Goal: Task Accomplishment & Management: Manage account settings

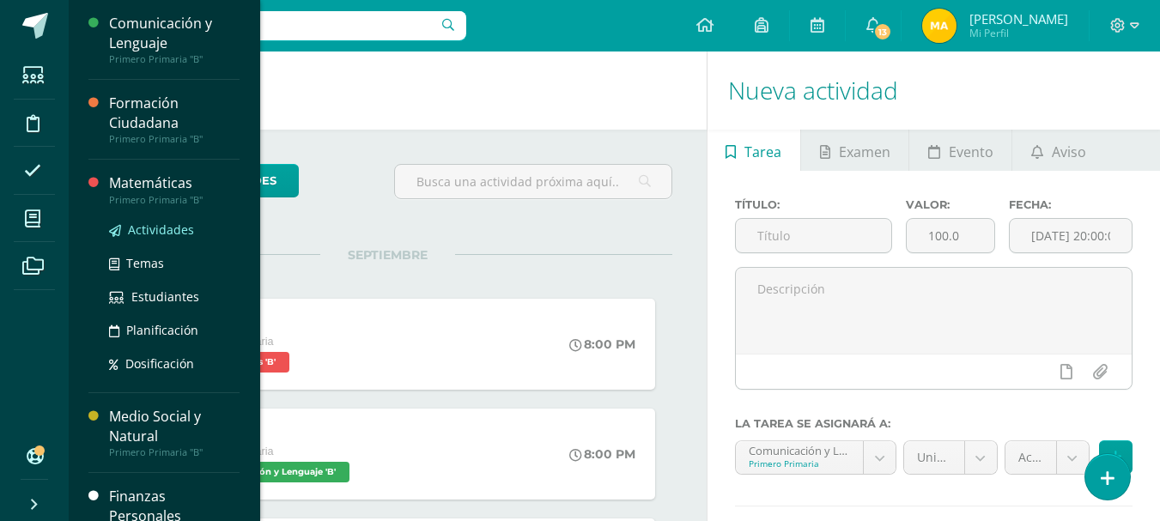
click at [143, 223] on span "Actividades" at bounding box center [161, 230] width 66 height 16
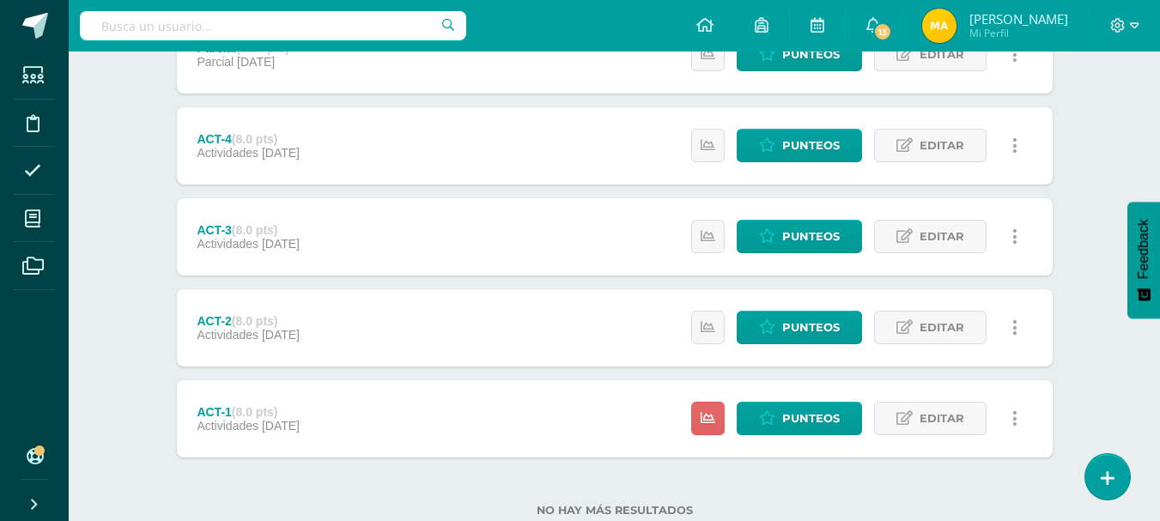
scroll to position [684, 0]
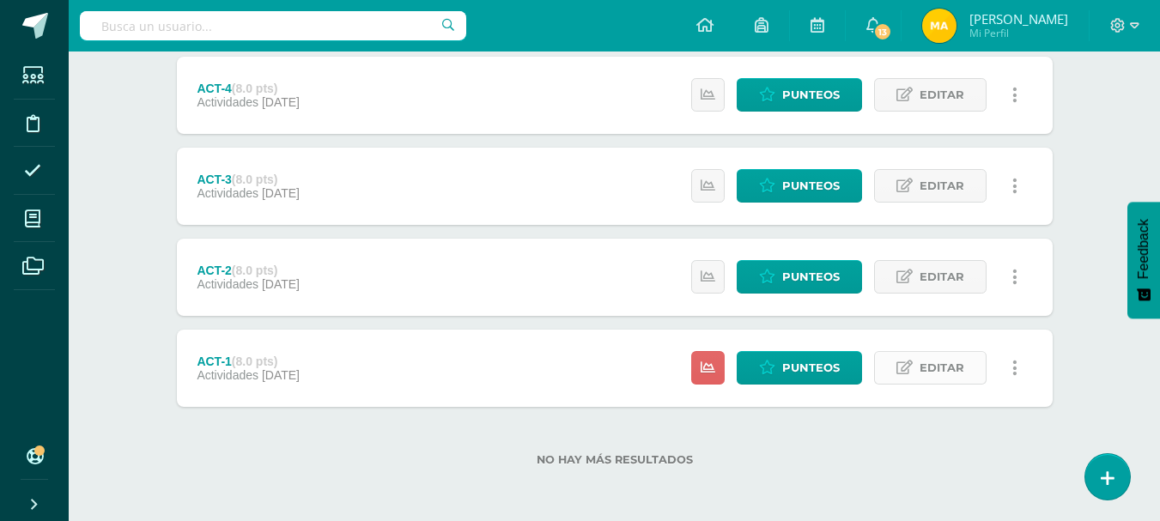
click at [915, 369] on link "Editar" at bounding box center [930, 367] width 112 height 33
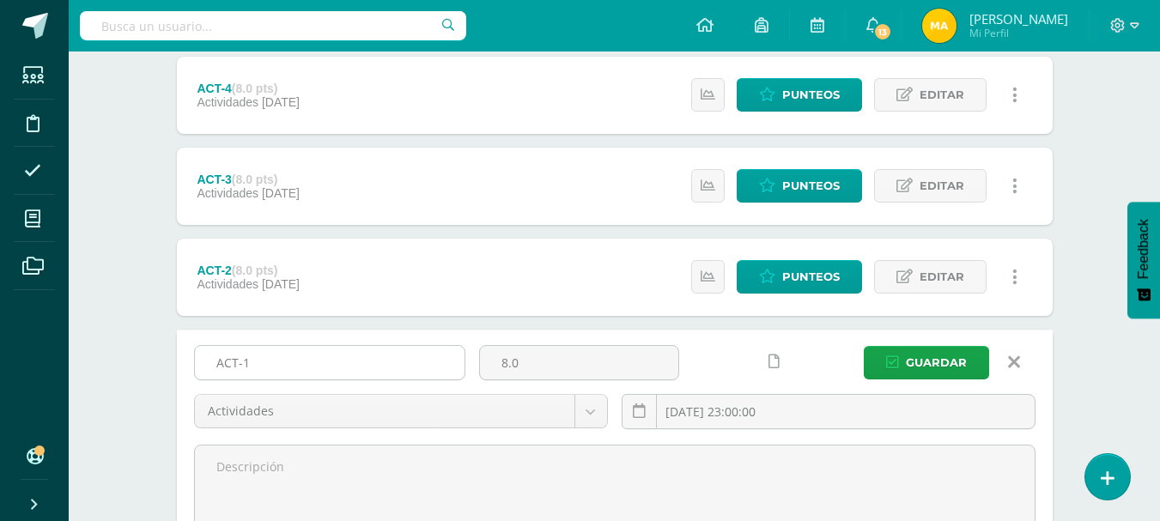
click at [434, 354] on input "ACT-1" at bounding box center [330, 362] width 270 height 33
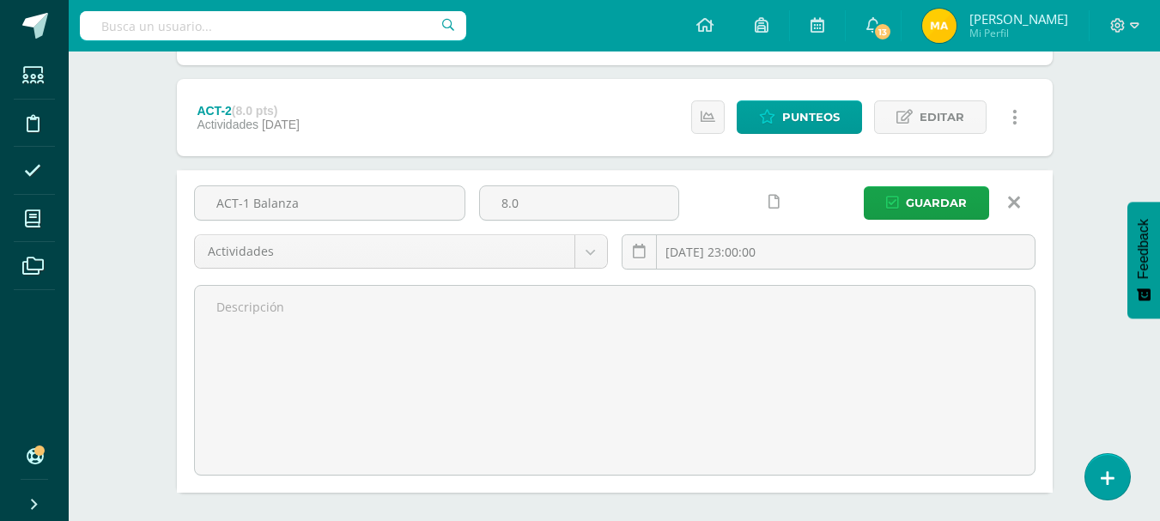
scroll to position [849, 0]
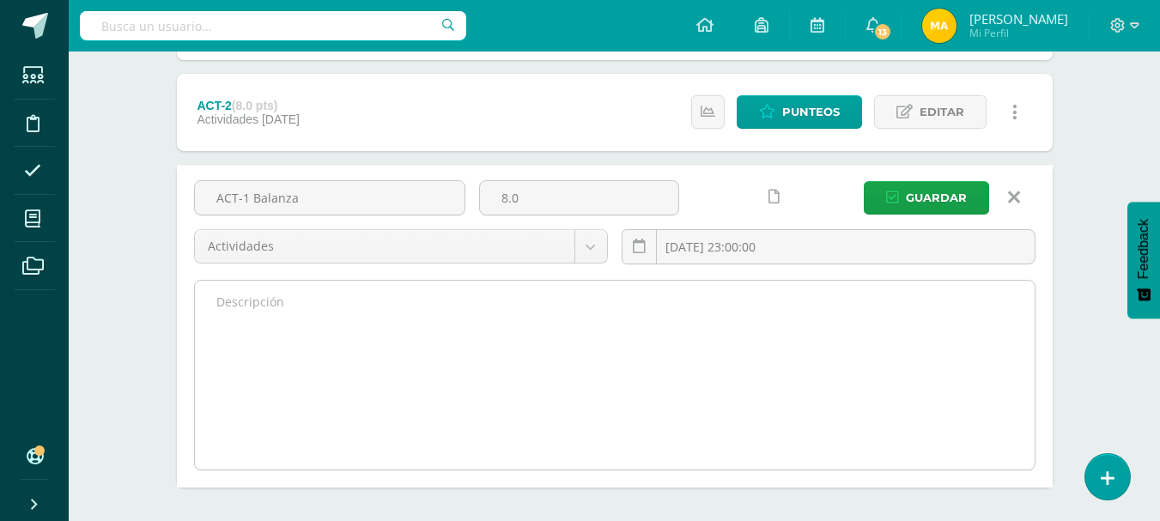
type input "ACT-1 Balanza"
click at [840, 314] on textarea at bounding box center [615, 375] width 840 height 189
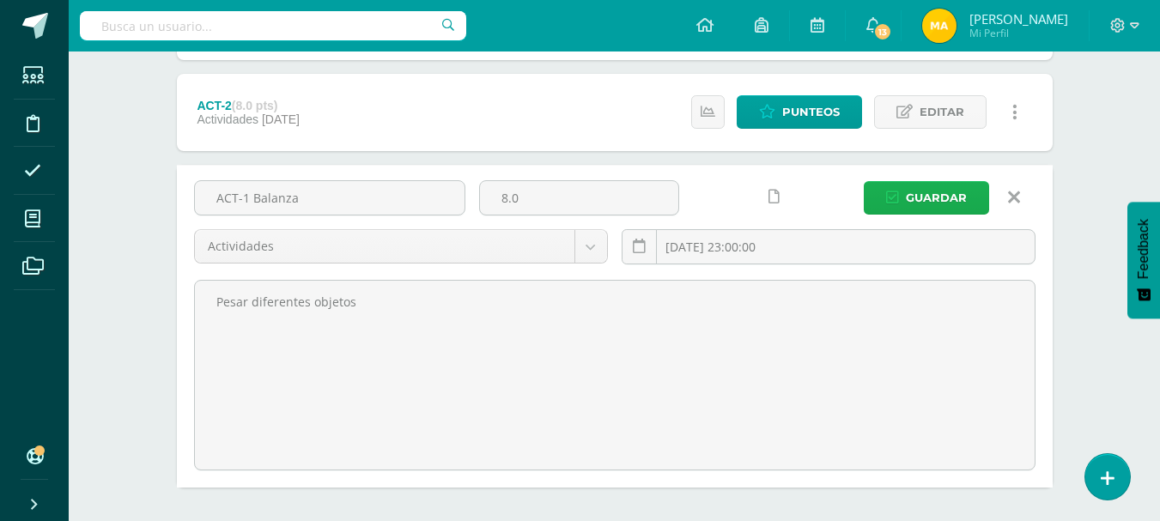
type textarea "Pesar diferentes objetos"
click at [950, 192] on span "Guardar" at bounding box center [936, 198] width 61 height 32
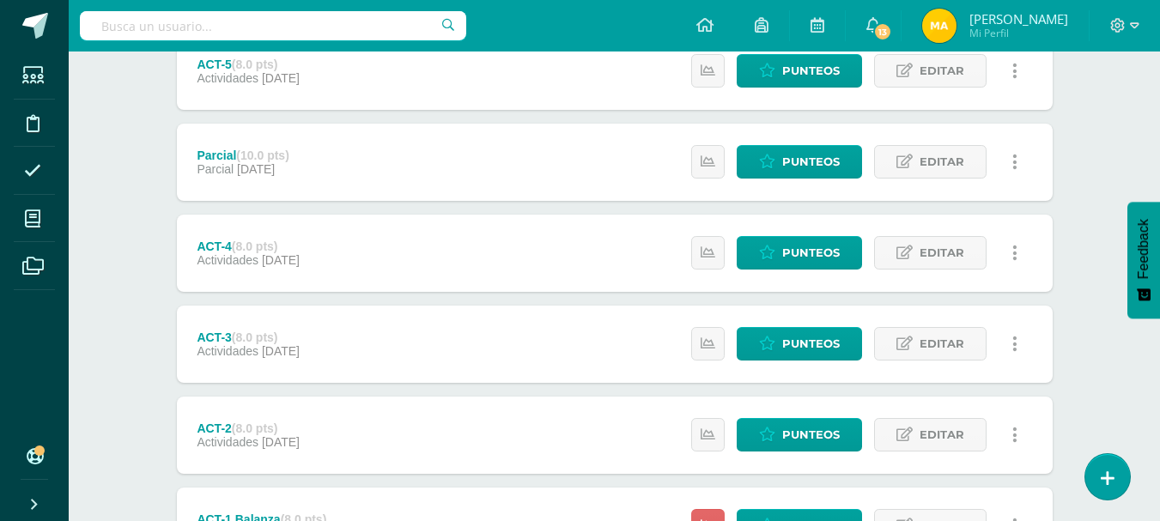
scroll to position [684, 0]
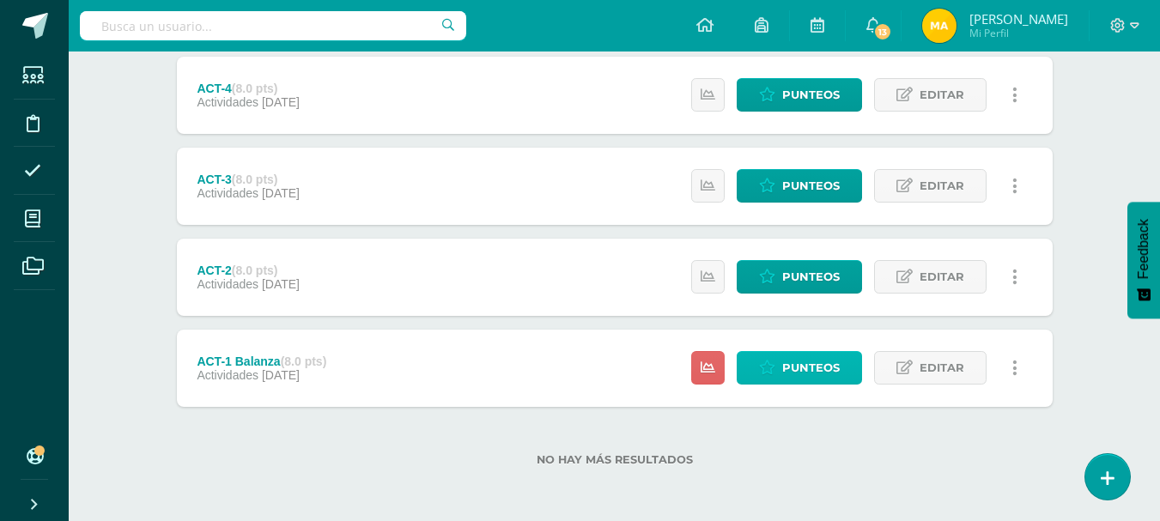
click at [829, 360] on span "Punteos" at bounding box center [811, 368] width 58 height 32
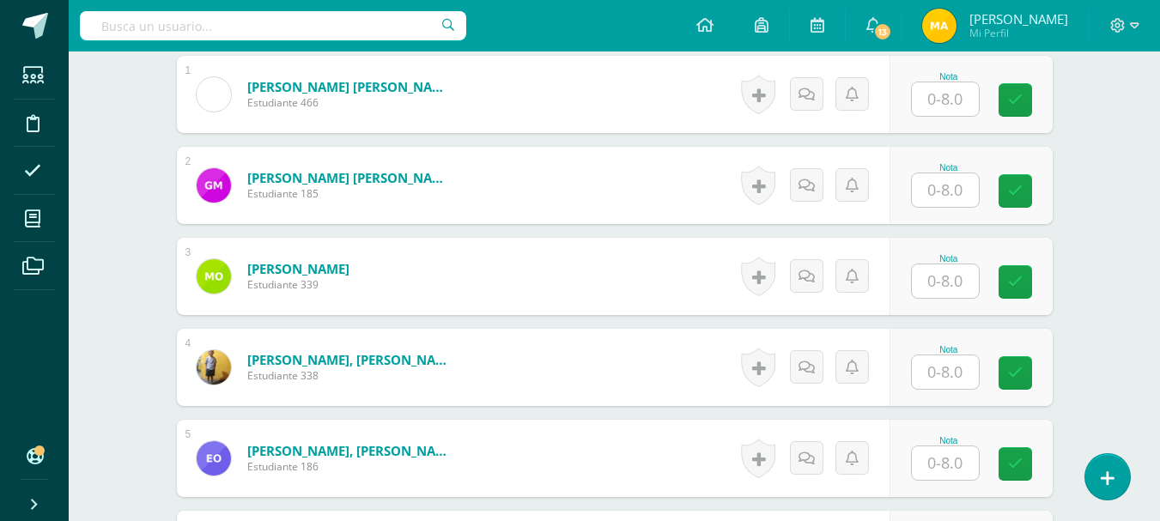
scroll to position [560, 0]
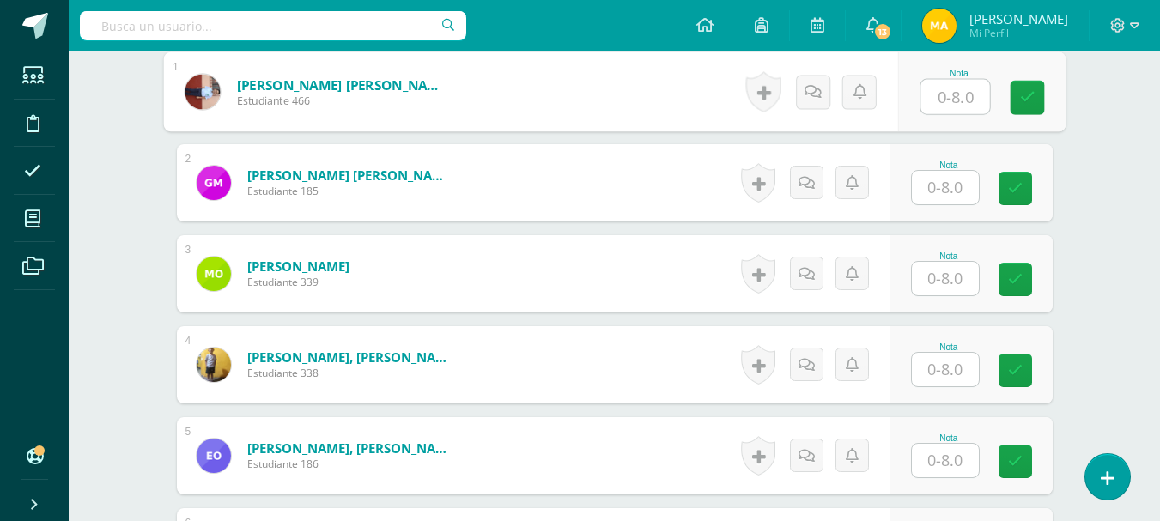
click at [955, 103] on input "text" at bounding box center [954, 97] width 69 height 34
type input "7"
click at [949, 198] on input "text" at bounding box center [945, 186] width 67 height 33
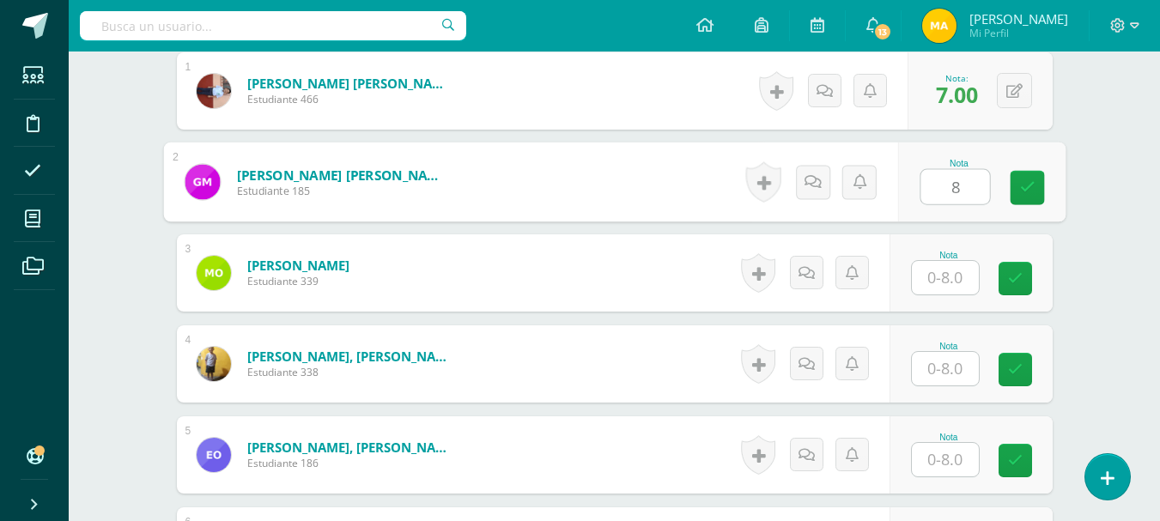
type input "8"
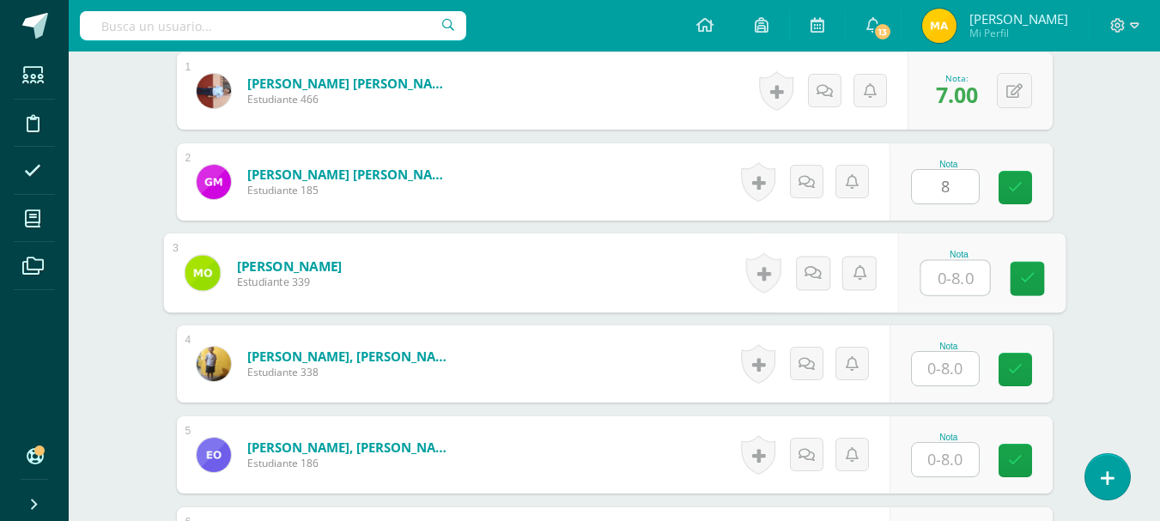
click at [945, 277] on input "text" at bounding box center [954, 278] width 69 height 34
type input "7"
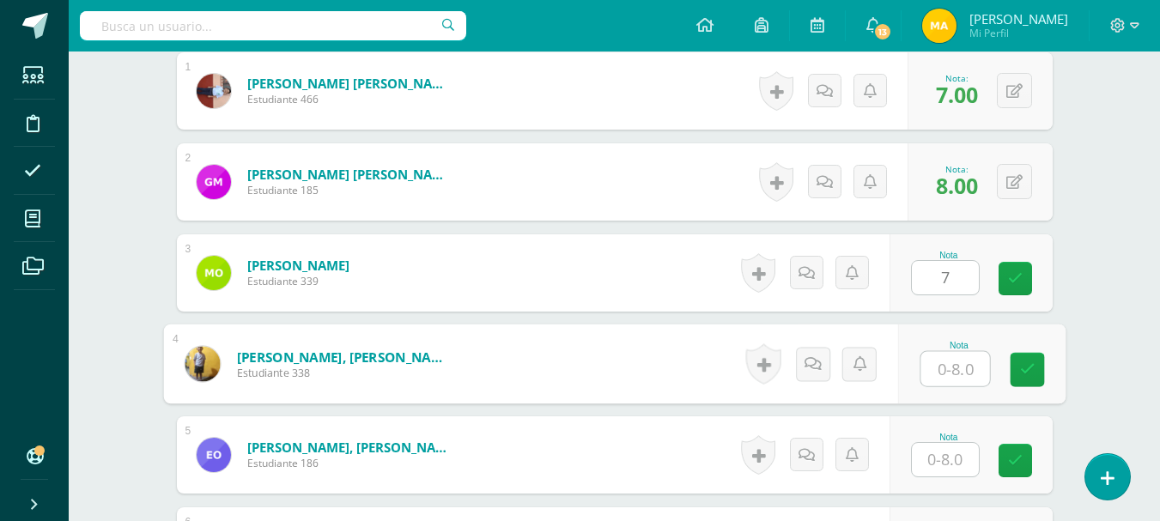
click at [948, 361] on input "text" at bounding box center [954, 369] width 69 height 34
